Goal: Information Seeking & Learning: Stay updated

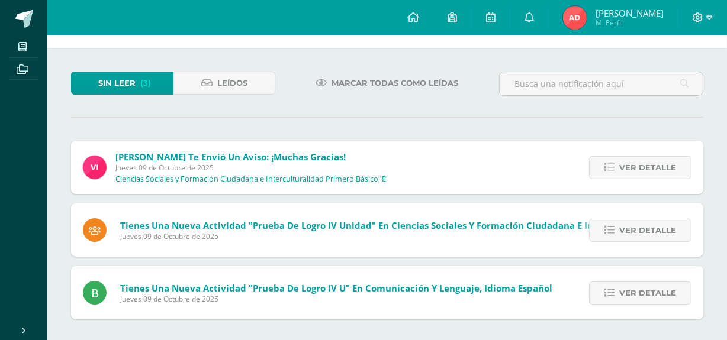
scroll to position [44, 0]
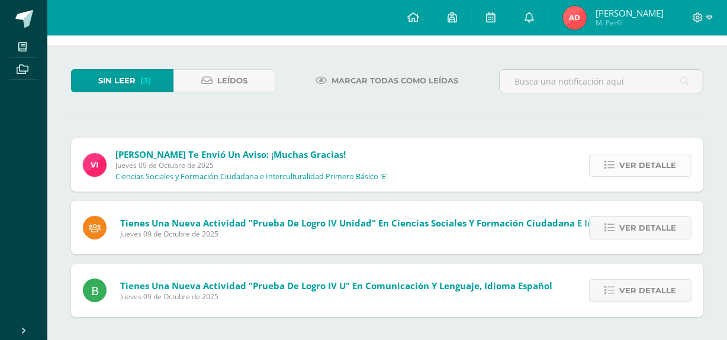
click at [598, 160] on link "Ver detalle" at bounding box center [640, 165] width 102 height 23
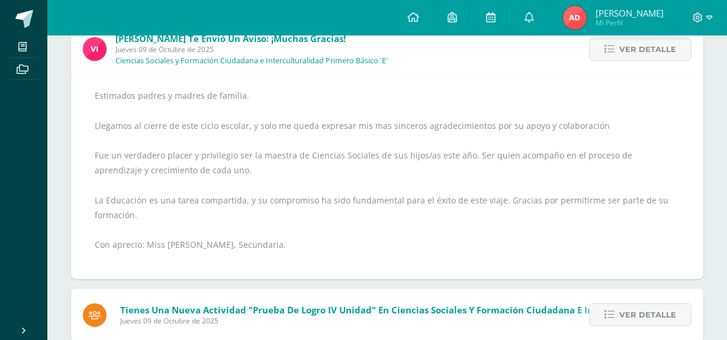
scroll to position [98, 0]
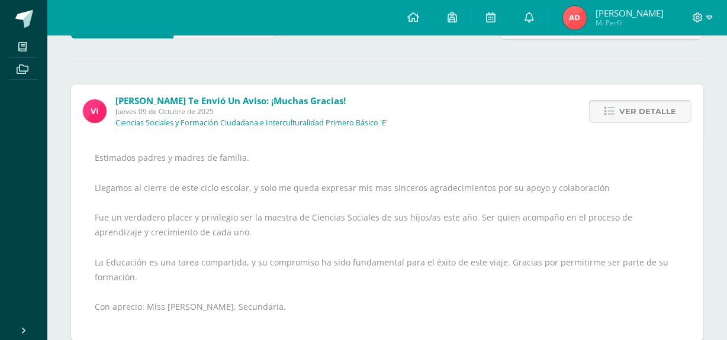
click at [623, 117] on span "Ver detalle" at bounding box center [647, 112] width 57 height 22
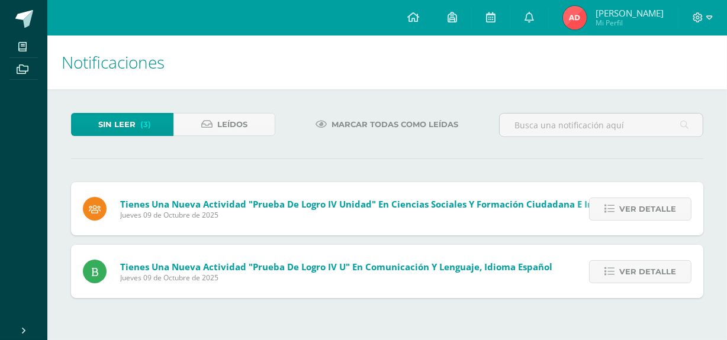
scroll to position [0, 0]
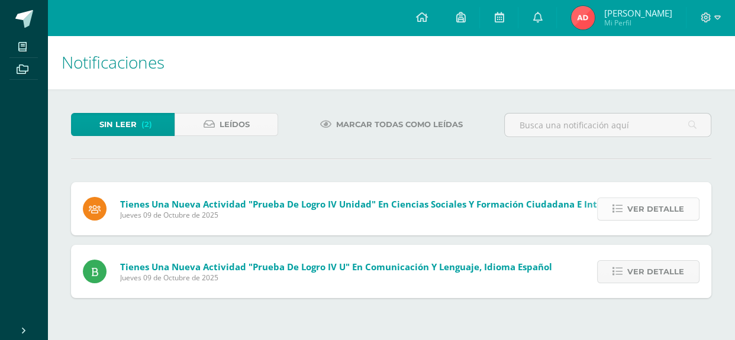
click at [617, 198] on link "Ver detalle" at bounding box center [648, 209] width 102 height 23
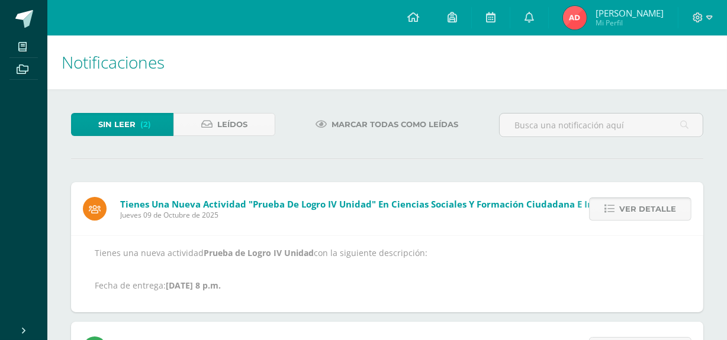
click at [616, 198] on link "Ver detalle" at bounding box center [640, 209] width 102 height 23
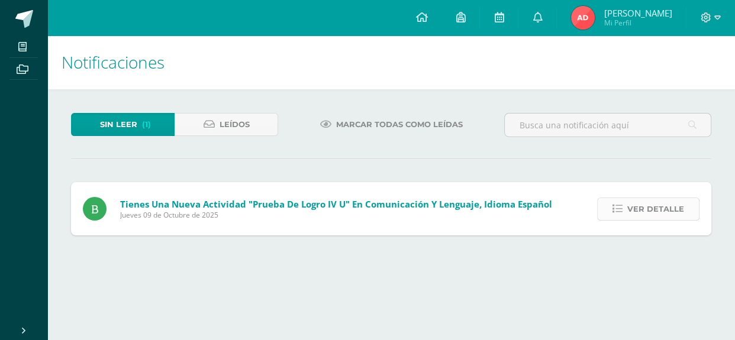
click at [611, 209] on link "Ver detalle" at bounding box center [648, 209] width 102 height 23
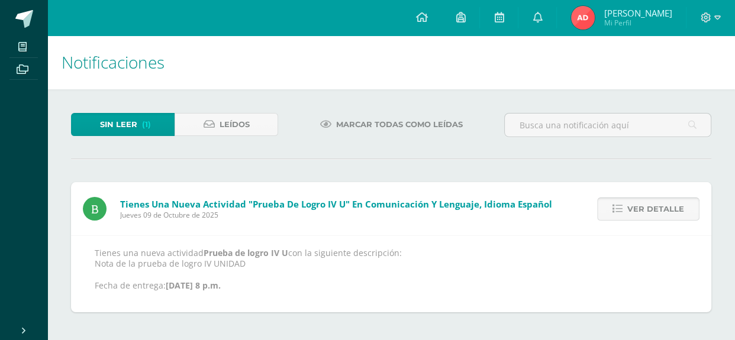
click at [611, 210] on link "Ver detalle" at bounding box center [648, 209] width 102 height 23
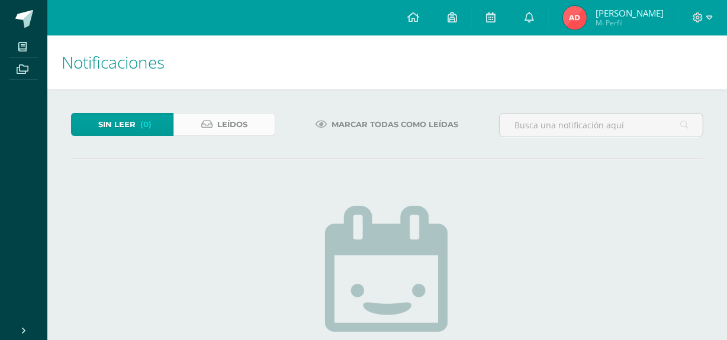
click at [231, 117] on span "Leídos" at bounding box center [232, 125] width 30 height 22
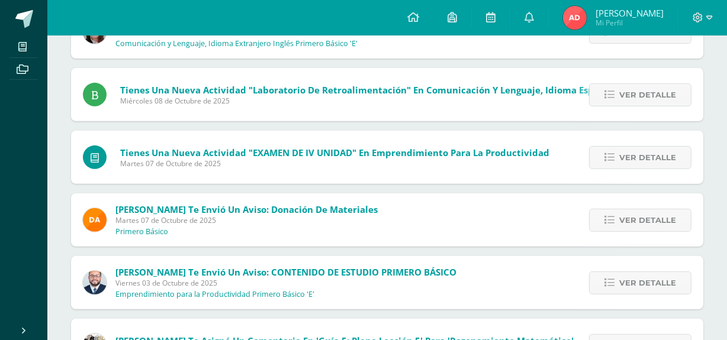
scroll to position [430, 0]
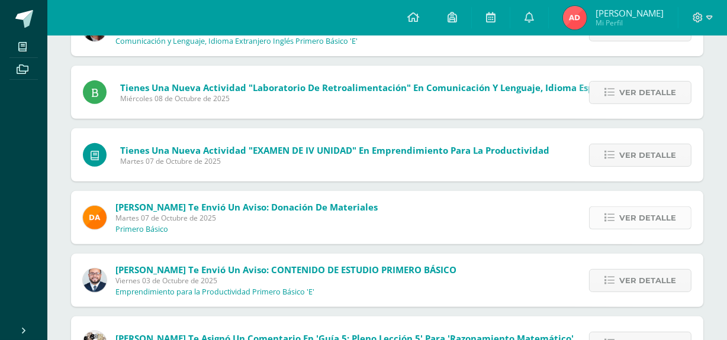
click at [620, 218] on link "Ver detalle" at bounding box center [640, 218] width 102 height 23
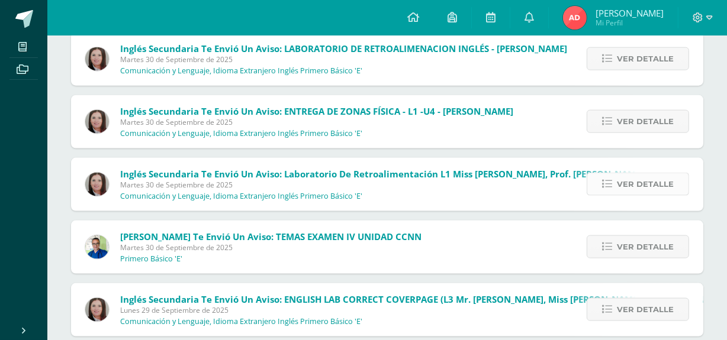
scroll to position [1383, 0]
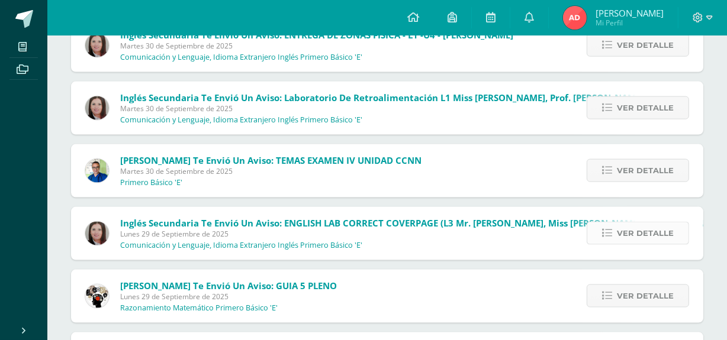
click at [600, 233] on link "Ver detalle" at bounding box center [638, 233] width 102 height 23
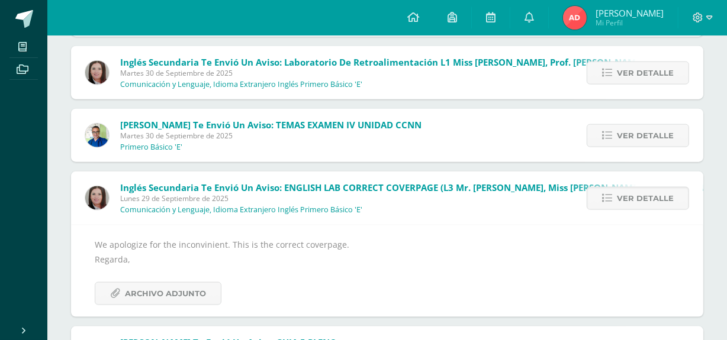
scroll to position [1293, 0]
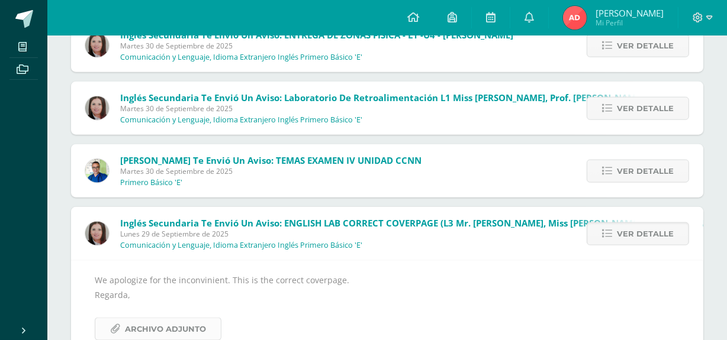
click at [189, 323] on span "Archivo Adjunto" at bounding box center [165, 329] width 81 height 22
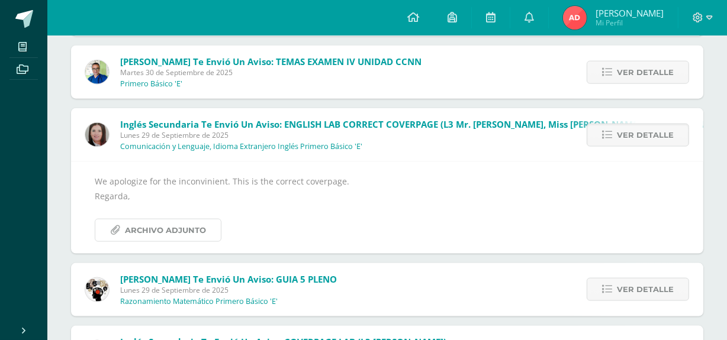
scroll to position [1400, 0]
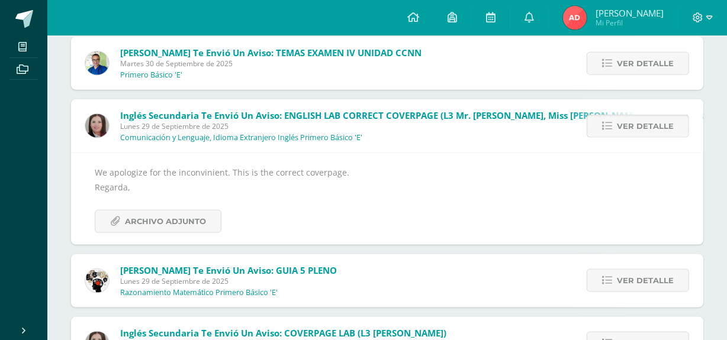
click at [639, 127] on span "Ver detalle" at bounding box center [645, 126] width 57 height 22
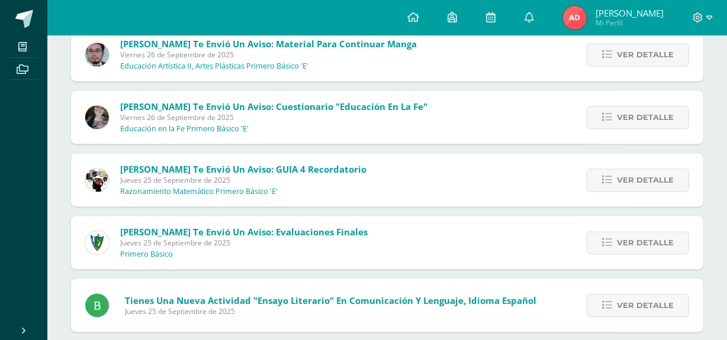
scroll to position [2189, 0]
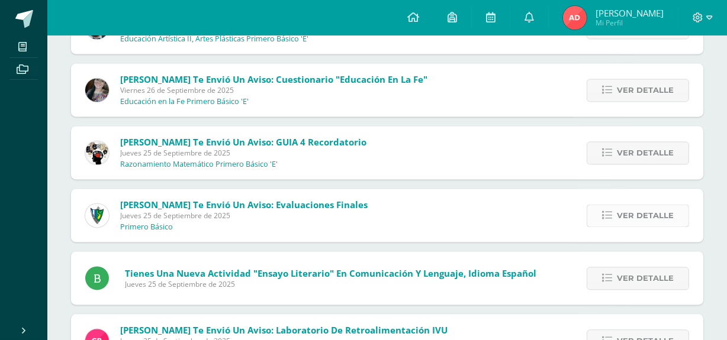
click at [625, 219] on span "Ver detalle" at bounding box center [645, 216] width 57 height 22
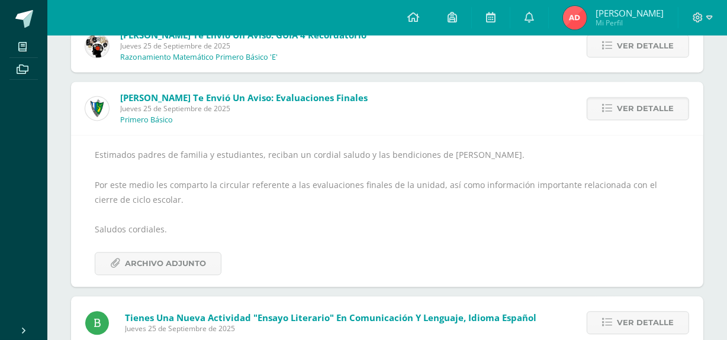
scroll to position [2296, 0]
click at [201, 248] on div "Estimados padres de familia y estudiantes, reciban un cordial saludo y las bend…" at bounding box center [387, 210] width 585 height 127
click at [202, 253] on span "Archivo Adjunto" at bounding box center [165, 264] width 81 height 22
